Goal: Communication & Community: Connect with others

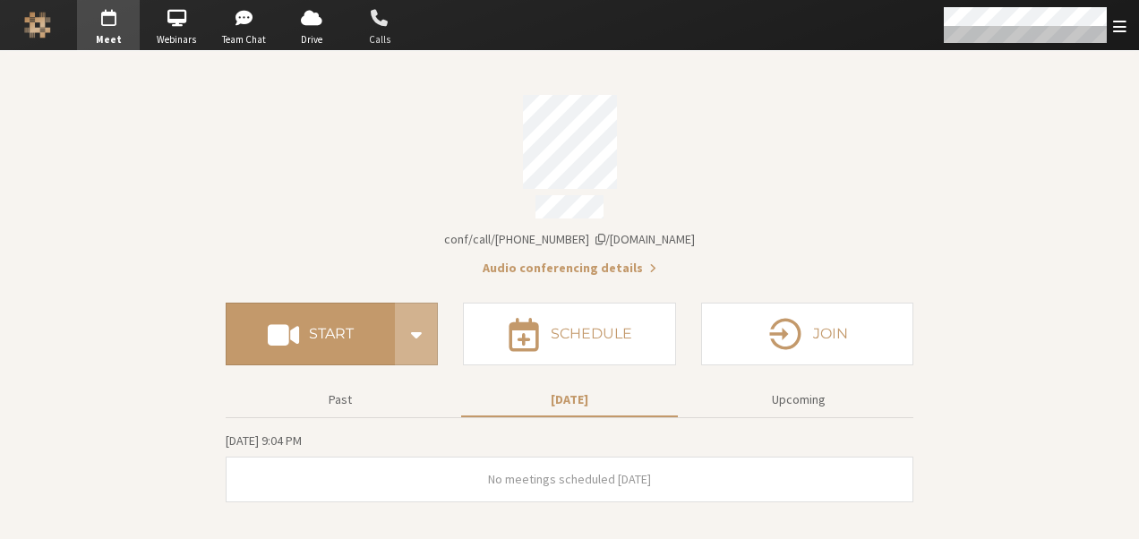
click at [385, 23] on span "button" at bounding box center [379, 18] width 63 height 29
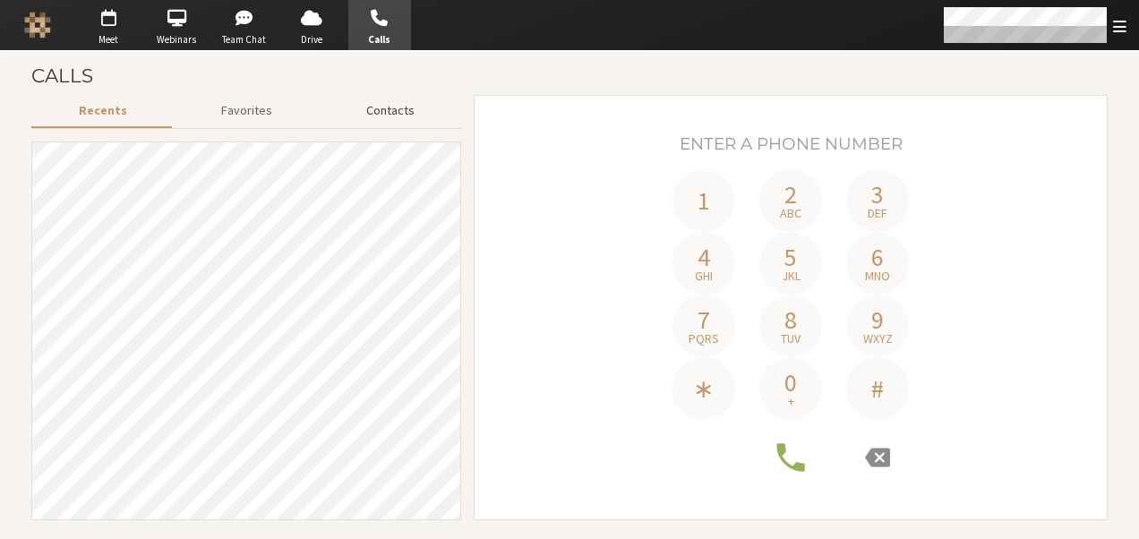
click at [391, 120] on button "Contacts" at bounding box center [390, 110] width 142 height 31
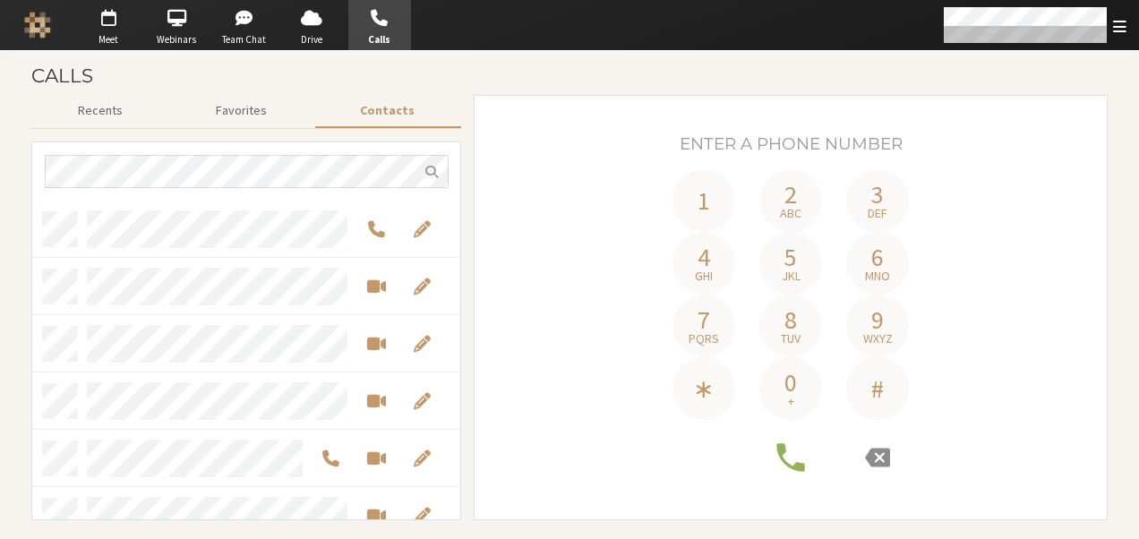
scroll to position [306, 416]
click at [380, 339] on span "Start a video meeting" at bounding box center [376, 343] width 19 height 21
click at [381, 333] on span "Start a video meeting" at bounding box center [376, 343] width 19 height 21
click at [370, 343] on span "Start a video meeting" at bounding box center [376, 343] width 19 height 21
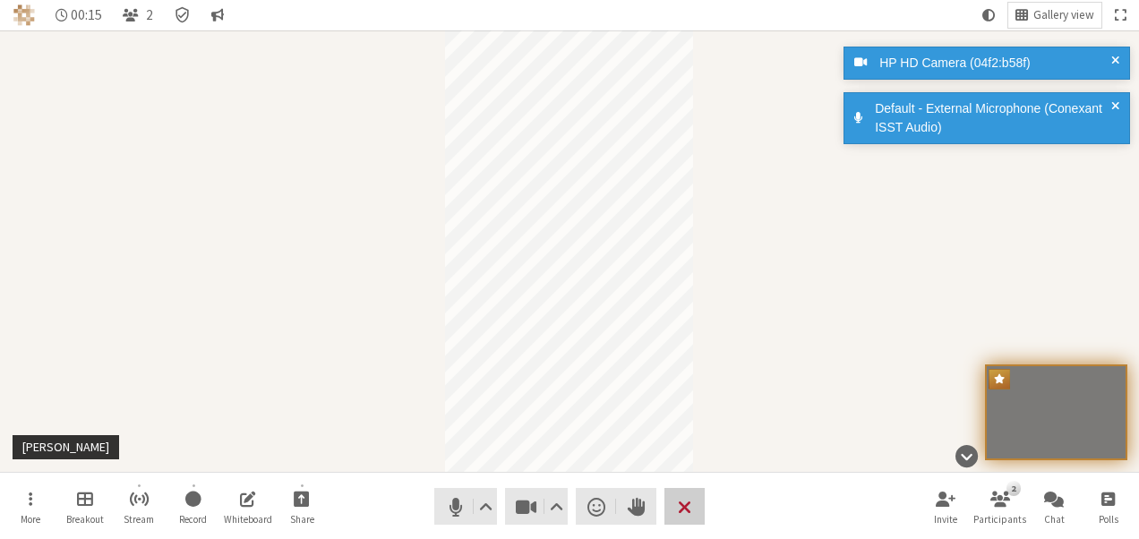
click at [683, 499] on span "End or leave meeting" at bounding box center [684, 506] width 13 height 25
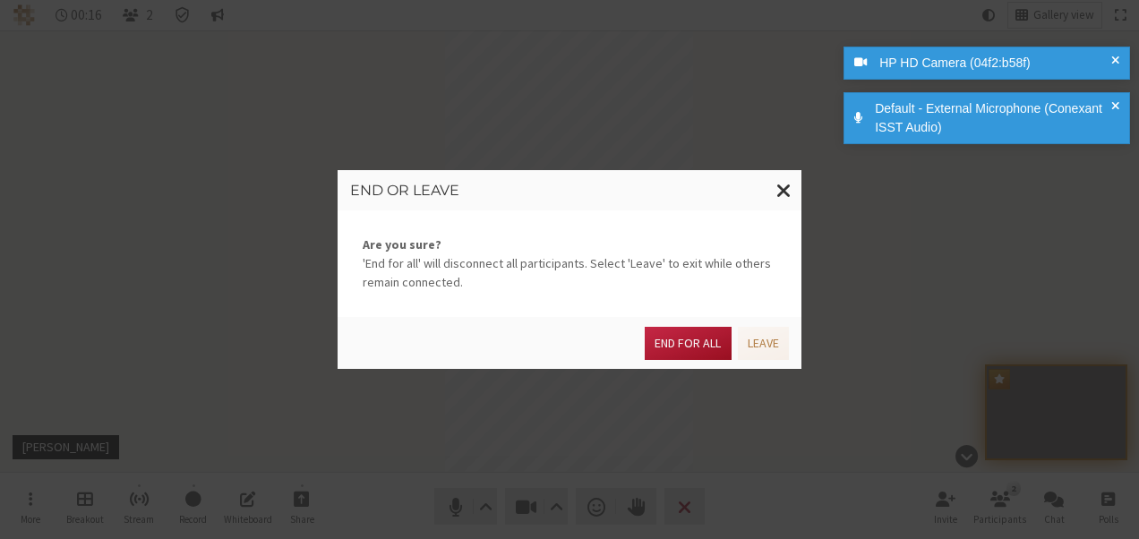
click at [696, 337] on button "End for all" at bounding box center [688, 343] width 86 height 33
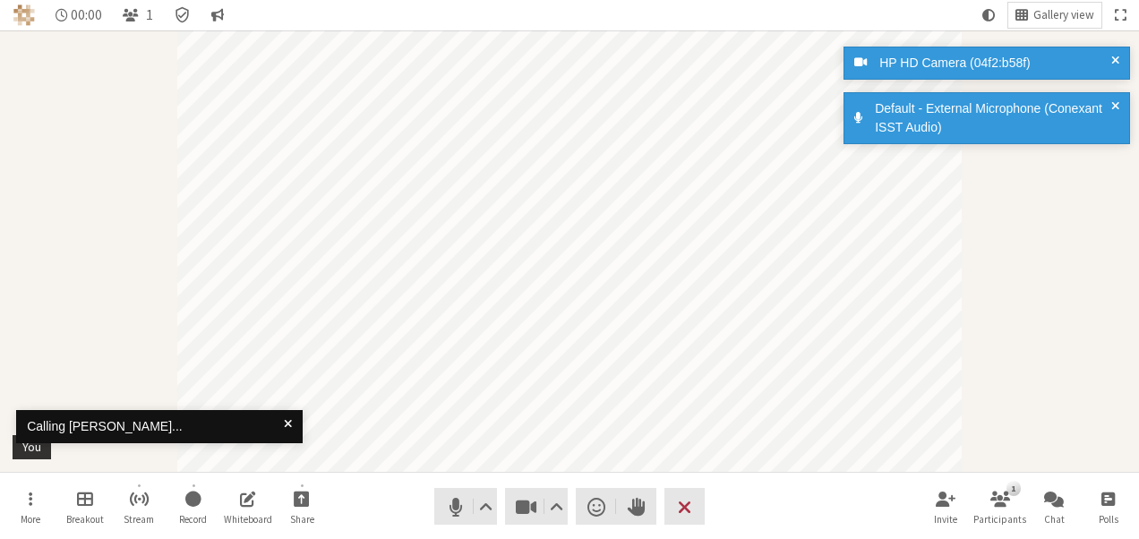
click at [660, 502] on div "Audio Video Send a reaction Raise hand Leave" at bounding box center [569, 506] width 270 height 37
click at [698, 502] on button "Leave" at bounding box center [684, 506] width 40 height 37
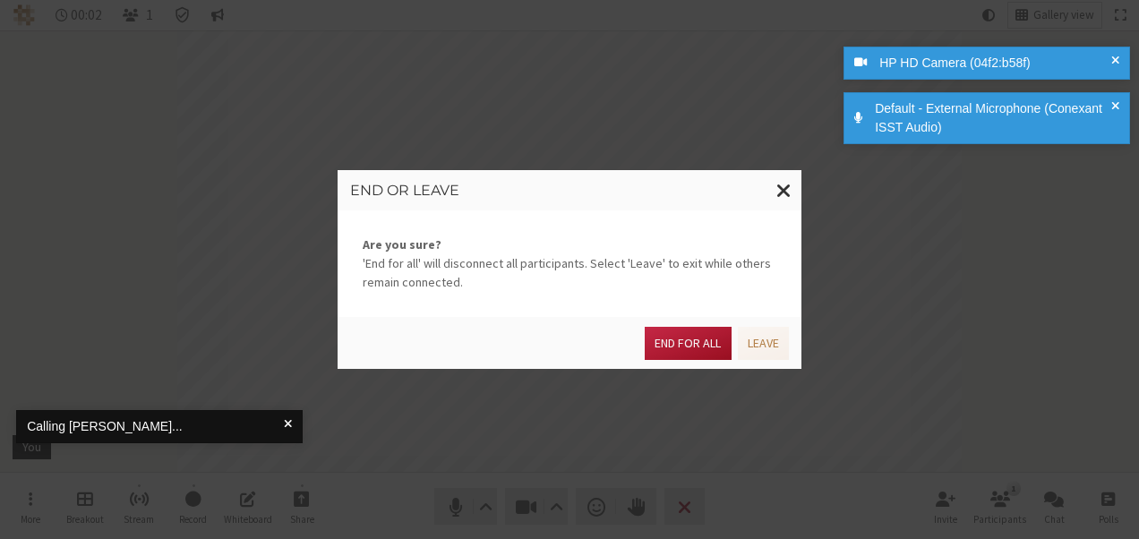
click at [677, 338] on button "End for all" at bounding box center [688, 343] width 86 height 33
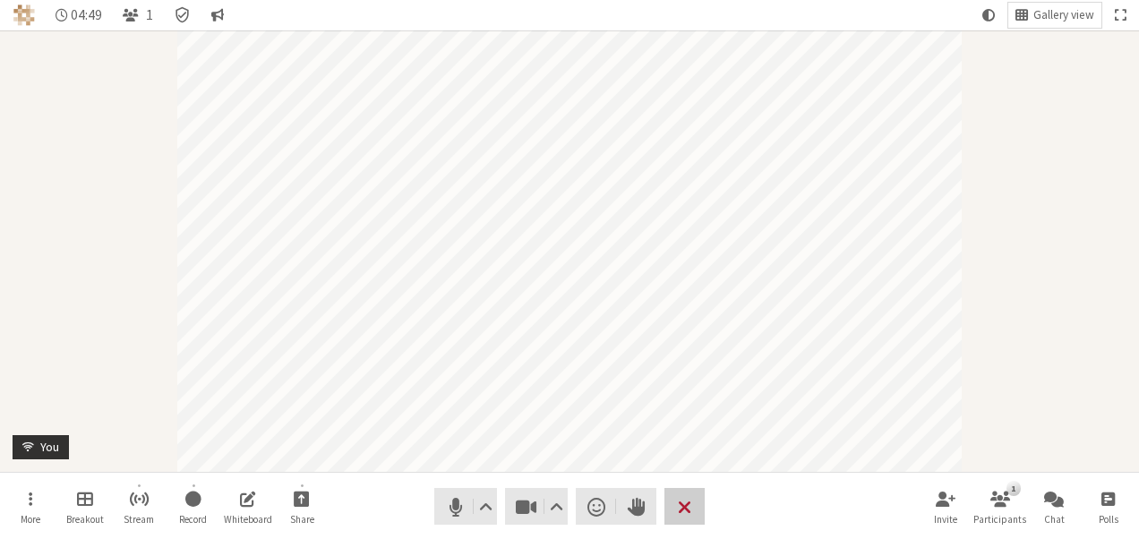
click at [681, 500] on span "End or leave meeting" at bounding box center [684, 506] width 13 height 25
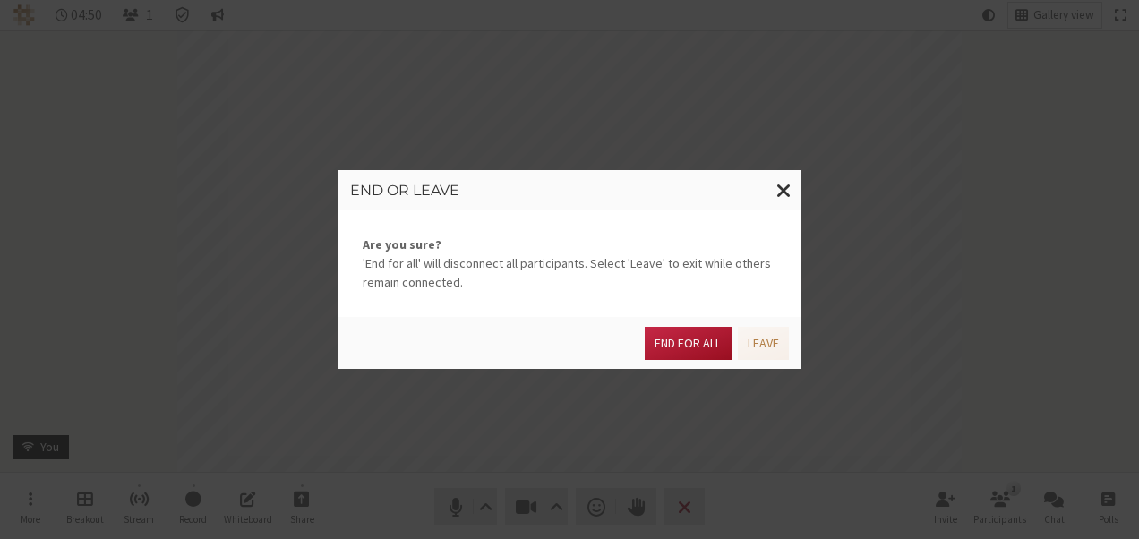
click at [692, 344] on button "End for all" at bounding box center [688, 343] width 86 height 33
